Goal: Navigation & Orientation: Find specific page/section

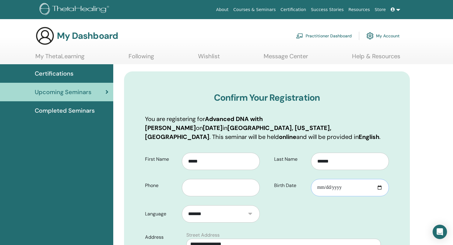
click at [328, 187] on input "Birth Date" at bounding box center [350, 187] width 78 height 17
click at [320, 187] on input "Birth Date" at bounding box center [350, 187] width 78 height 17
click at [377, 34] on link "My Account" at bounding box center [382, 35] width 33 height 13
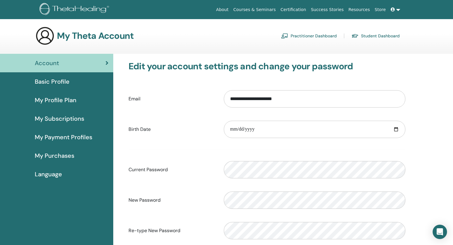
click at [61, 151] on span "My Purchases" at bounding box center [55, 155] width 40 height 9
